Goal: Task Accomplishment & Management: Manage account settings

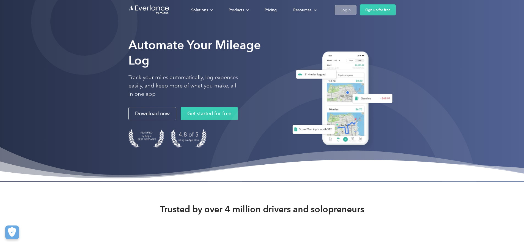
click at [351, 7] on div "Login" at bounding box center [345, 10] width 10 height 7
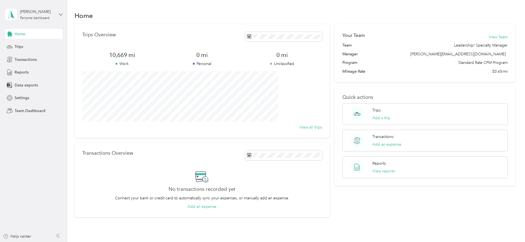
click at [60, 15] on icon at bounding box center [61, 15] width 4 height 4
click at [21, 45] on div "Team dashboard" at bounding box center [24, 44] width 29 height 6
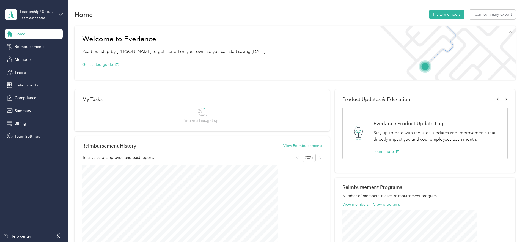
scroll to position [2, 0]
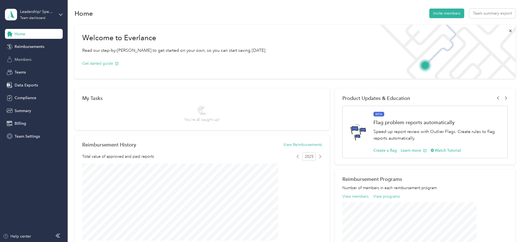
click at [21, 59] on span "Members" at bounding box center [23, 60] width 17 height 6
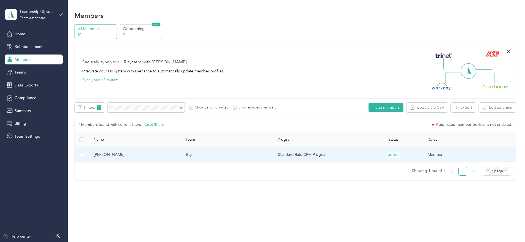
click at [163, 153] on span "Rachel Gottwals" at bounding box center [135, 154] width 83 height 6
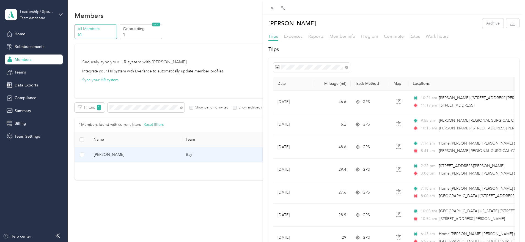
click at [161, 107] on div "Rachel Gottwals Archive Trips Expenses Reports Member info Program Commute Rate…" at bounding box center [262, 121] width 525 height 242
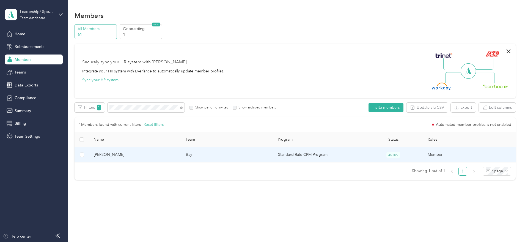
click at [177, 156] on span "Larry Smith" at bounding box center [135, 154] width 83 height 6
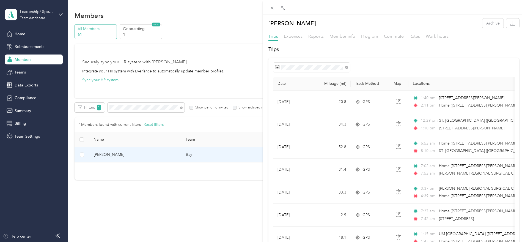
click at [162, 108] on div "Larry Smith Archive Trips Expenses Reports Member info Program Commute Rates Wo…" at bounding box center [262, 121] width 525 height 242
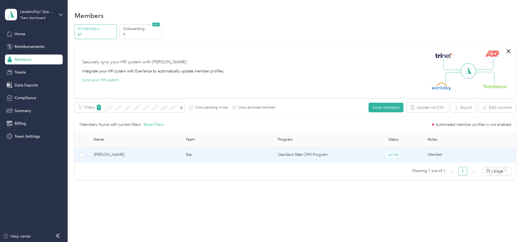
click at [165, 158] on td "Joe Gatto" at bounding box center [135, 154] width 92 height 15
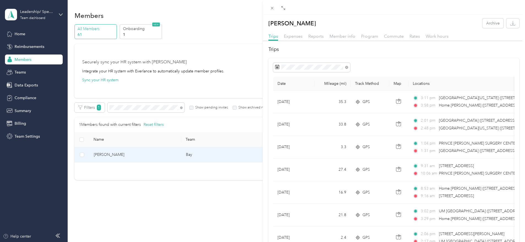
click at [161, 106] on div "Joe Gatto Archive Trips Expenses Reports Member info Program Commute Rates Work…" at bounding box center [262, 121] width 525 height 242
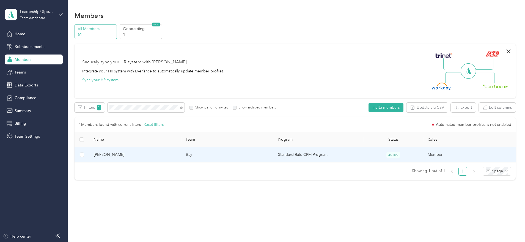
click at [177, 156] on span "Cesar Belisario" at bounding box center [135, 154] width 83 height 6
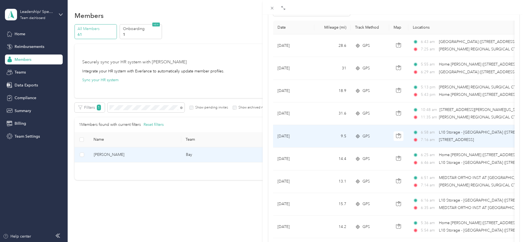
scroll to position [64, 0]
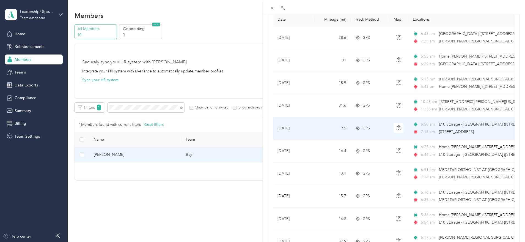
click at [452, 133] on span "1221 Mercantile Ln, Upper Marlboro, MD" at bounding box center [456, 131] width 35 height 5
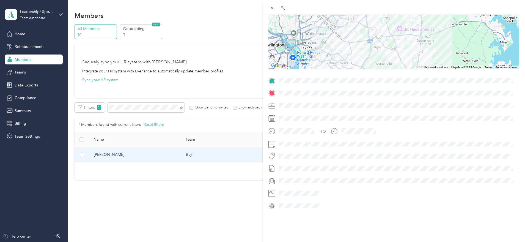
drag, startPoint x: 379, startPoint y: 60, endPoint x: 380, endPoint y: 71, distance: 10.5
click at [382, 70] on div "Trip details This trip cannot be edited because it is either under review, appr…" at bounding box center [393, 87] width 251 height 245
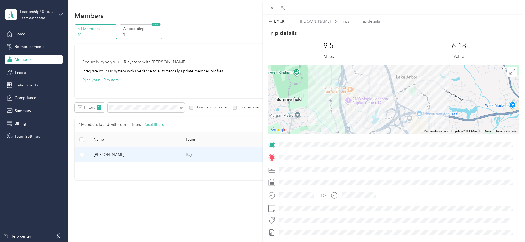
drag, startPoint x: 386, startPoint y: 78, endPoint x: 369, endPoint y: 94, distance: 23.7
click at [369, 94] on div at bounding box center [393, 99] width 251 height 69
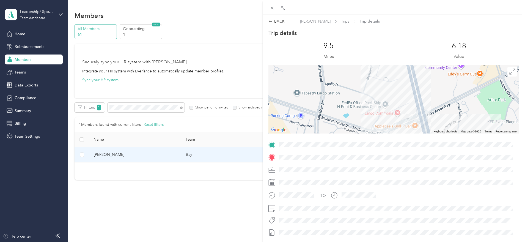
drag, startPoint x: 374, startPoint y: 78, endPoint x: 336, endPoint y: 100, distance: 44.5
click at [336, 101] on div at bounding box center [393, 99] width 251 height 69
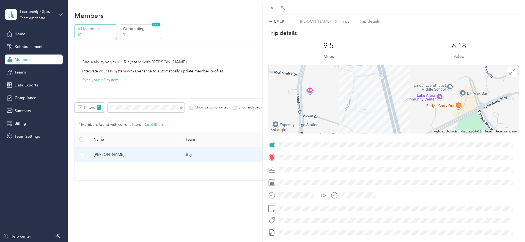
drag, startPoint x: 383, startPoint y: 85, endPoint x: 365, endPoint y: 111, distance: 31.6
click at [365, 116] on div at bounding box center [393, 99] width 251 height 69
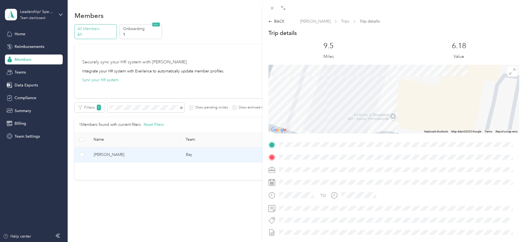
drag, startPoint x: 355, startPoint y: 87, endPoint x: 417, endPoint y: 115, distance: 67.8
click at [421, 118] on div at bounding box center [393, 99] width 251 height 69
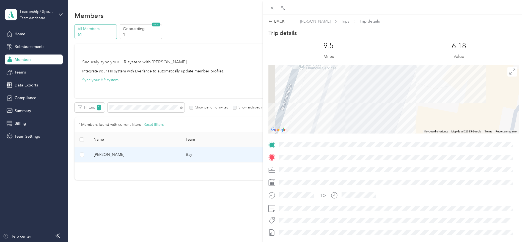
drag, startPoint x: 358, startPoint y: 95, endPoint x: 377, endPoint y: 125, distance: 34.6
click at [382, 130] on div at bounding box center [393, 99] width 251 height 69
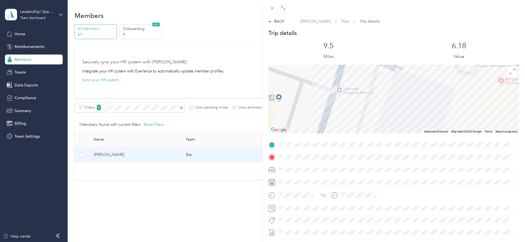
drag, startPoint x: 362, startPoint y: 109, endPoint x: 385, endPoint y: 119, distance: 24.9
click at [387, 123] on div at bounding box center [393, 99] width 251 height 69
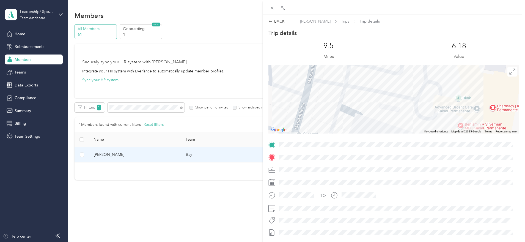
drag, startPoint x: 344, startPoint y: 94, endPoint x: 304, endPoint y: 135, distance: 57.4
click at [304, 140] on div "Trip details This trip cannot be edited because it is either under review, appr…" at bounding box center [393, 151] width 251 height 245
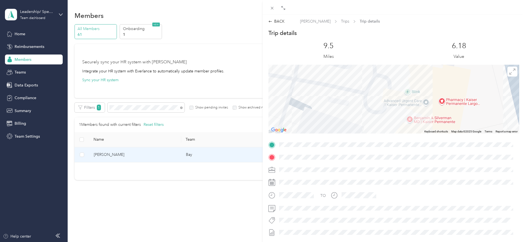
drag, startPoint x: 397, startPoint y: 115, endPoint x: 345, endPoint y: 113, distance: 52.0
click at [346, 113] on div at bounding box center [393, 99] width 251 height 69
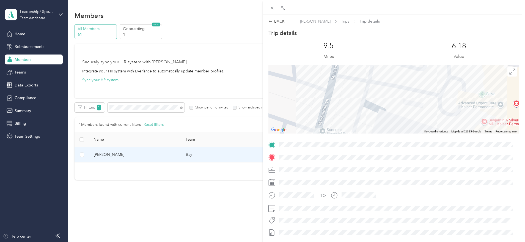
drag, startPoint x: 336, startPoint y: 94, endPoint x: 412, endPoint y: 97, distance: 76.2
click at [413, 98] on div at bounding box center [393, 99] width 251 height 69
